Goal: Transaction & Acquisition: Purchase product/service

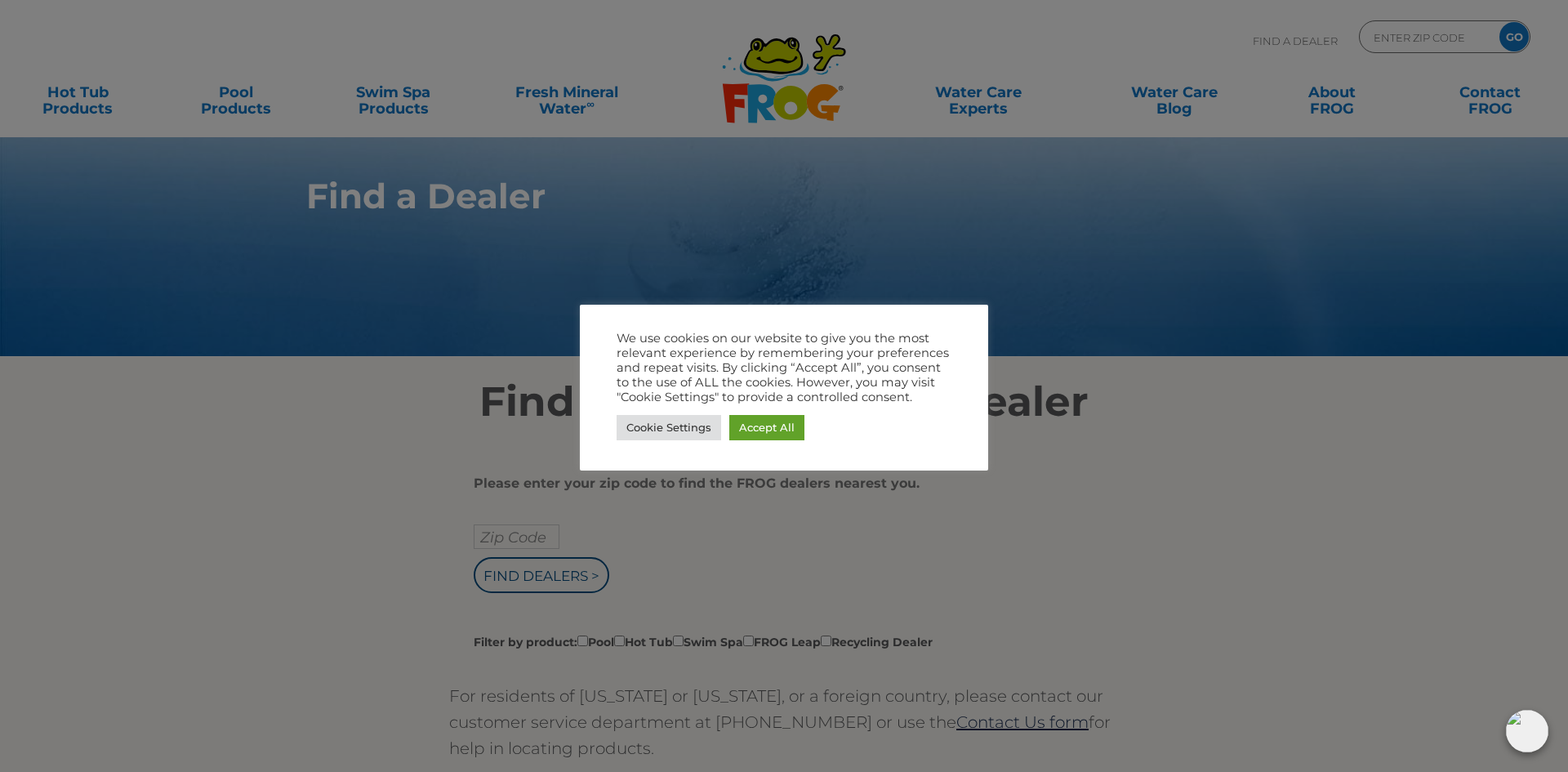
click at [636, 202] on div at bounding box center [784, 386] width 1568 height 772
drag, startPoint x: 1238, startPoint y: 547, endPoint x: 943, endPoint y: 499, distance: 298.9
click at [1249, 545] on div at bounding box center [784, 386] width 1568 height 772
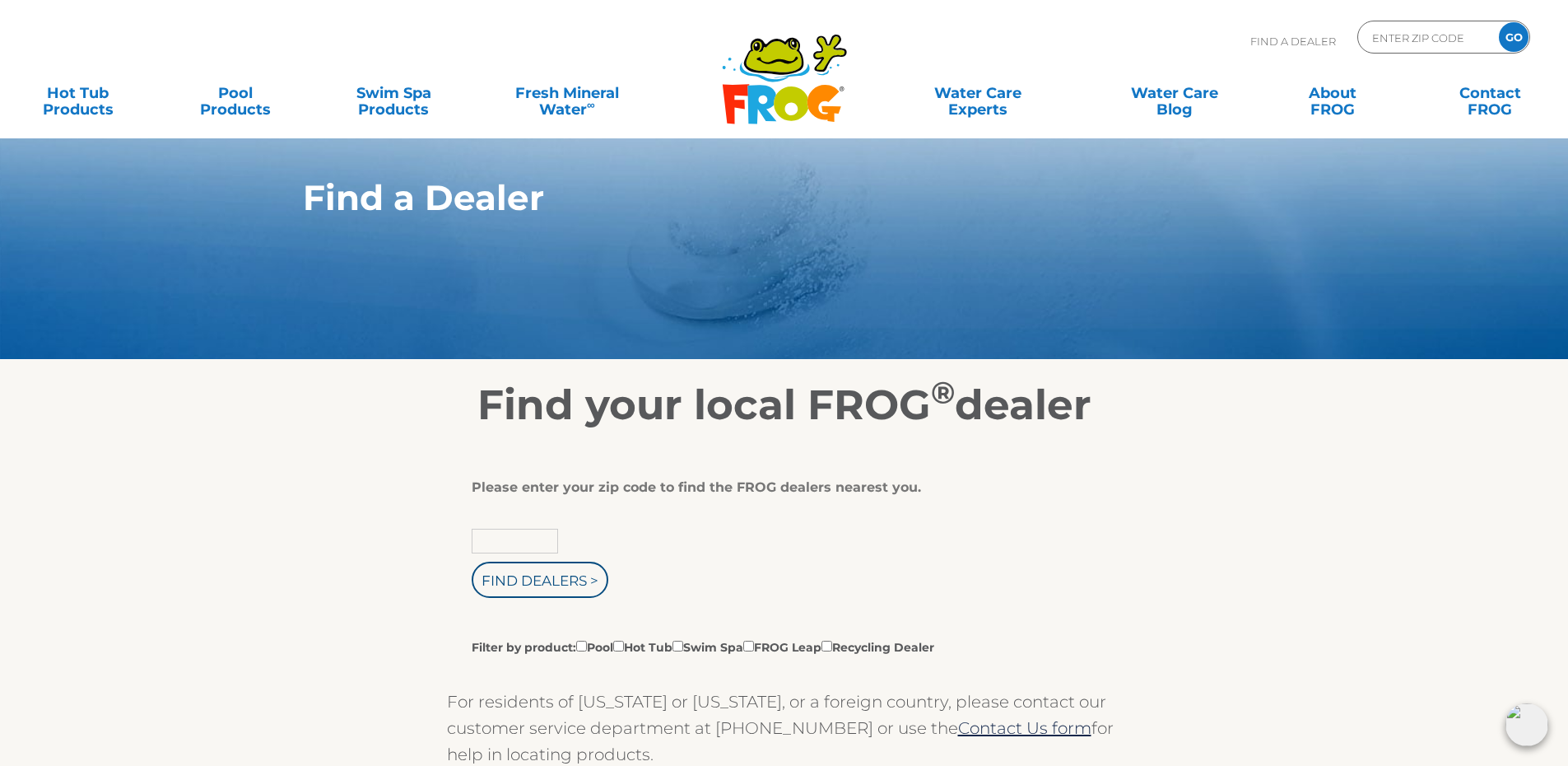
click at [549, 547] on input "text" at bounding box center [515, 541] width 86 height 25
type input "14075"
click at [566, 569] on input "Find Dealers >" at bounding box center [540, 579] width 137 height 36
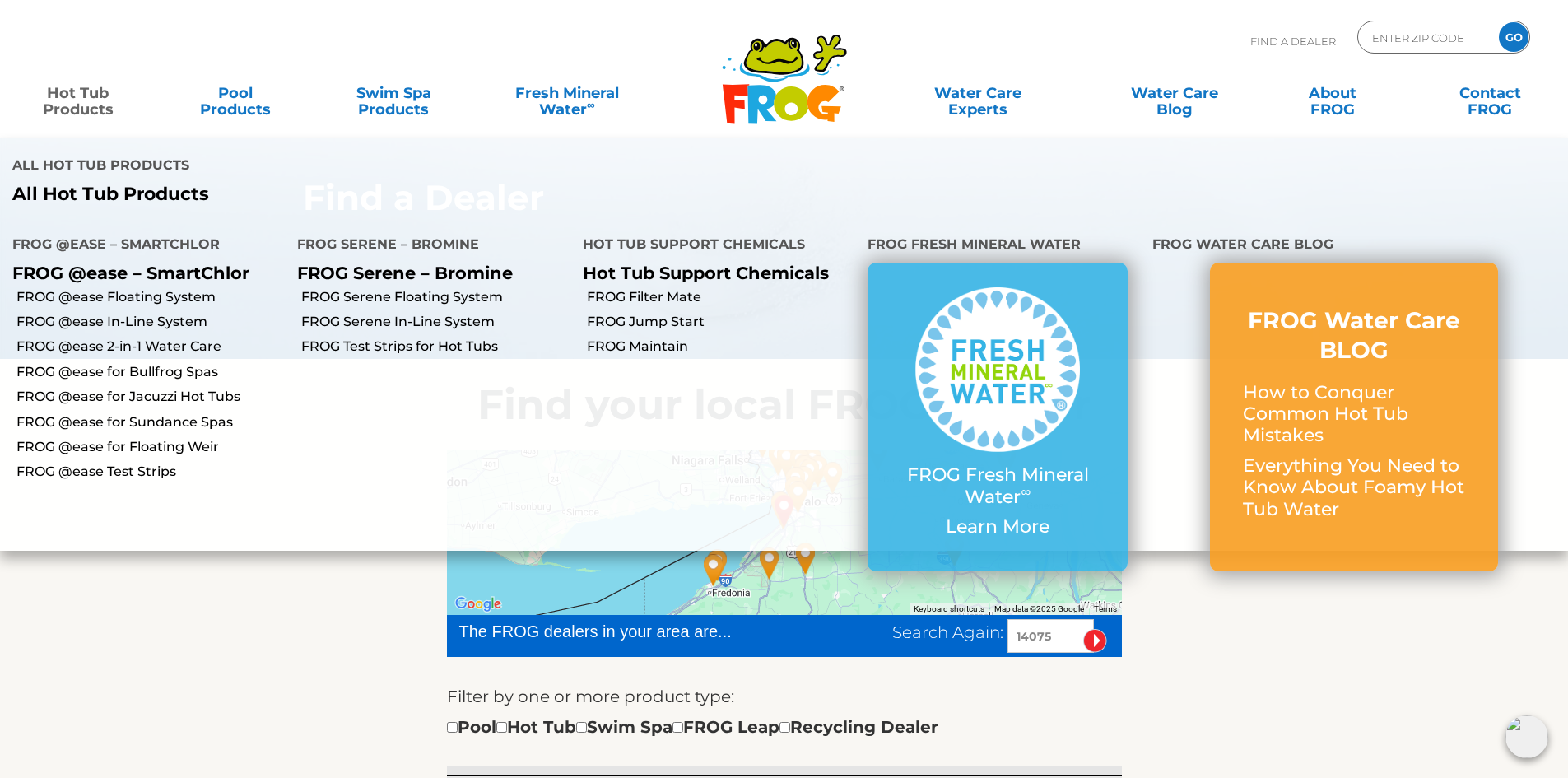
click at [57, 101] on link "Hot Tub Products" at bounding box center [77, 93] width 123 height 33
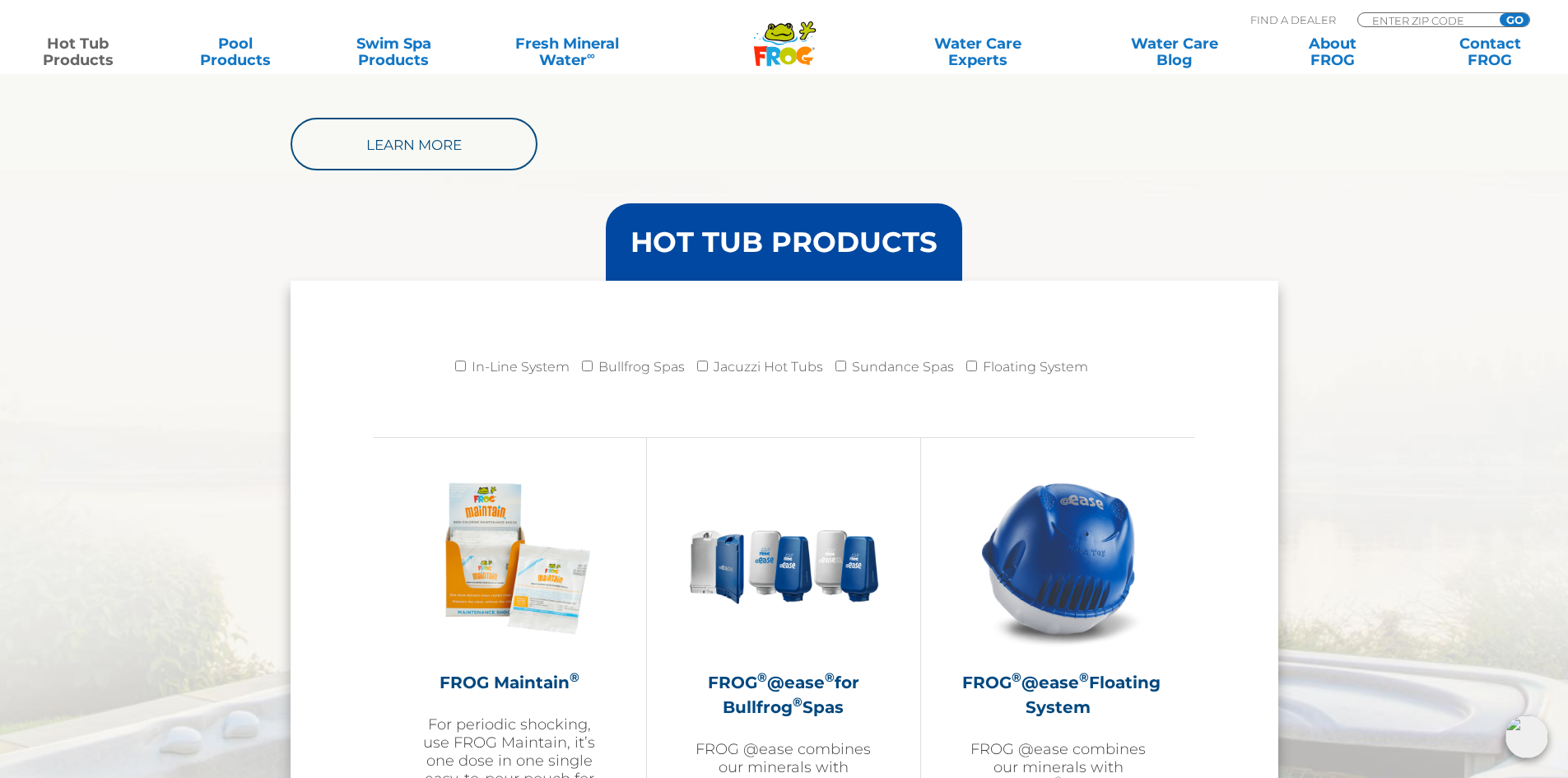
scroll to position [1729, 0]
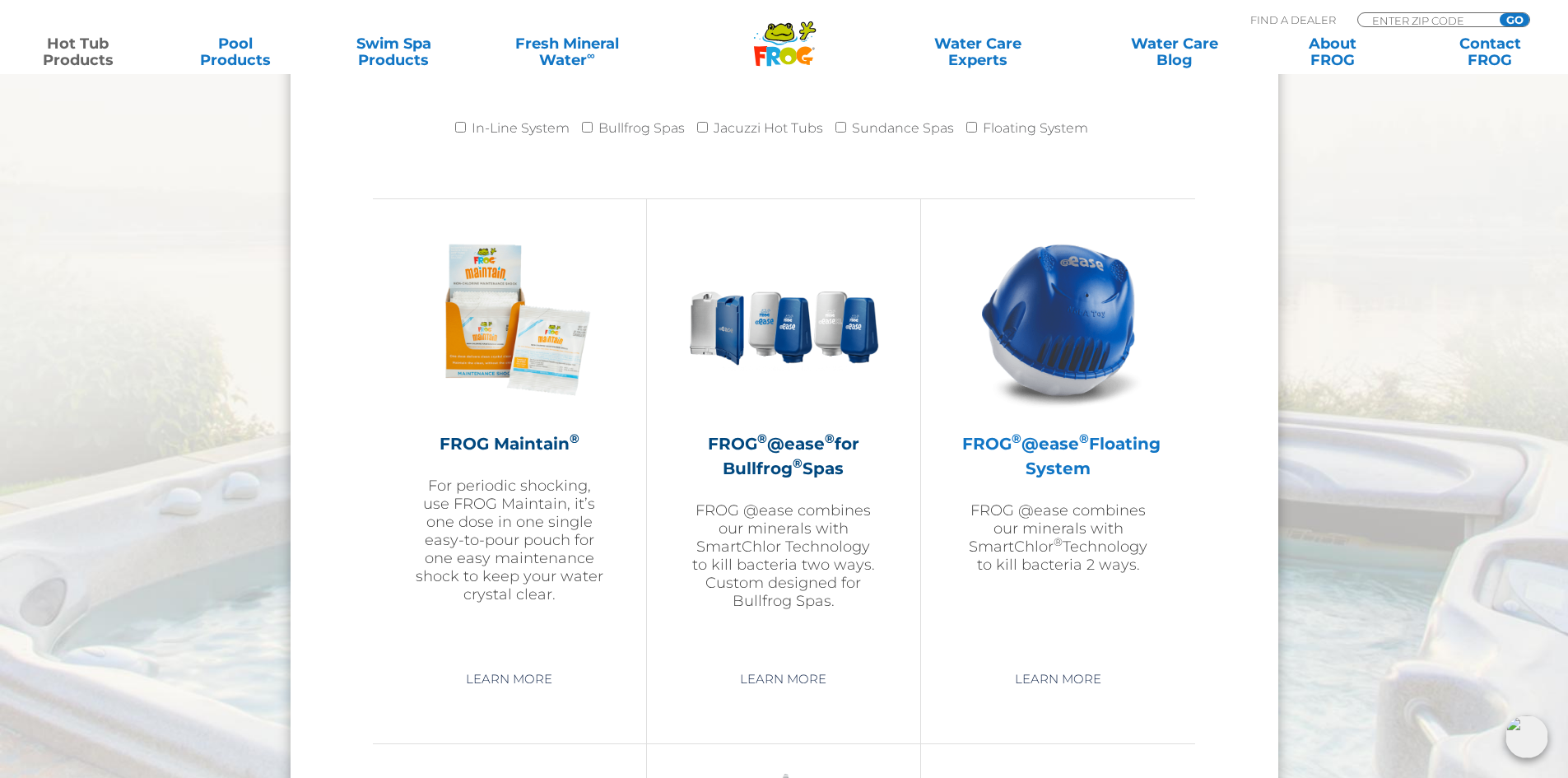
click at [1053, 531] on p "FROG @ease combines our minerals with SmartChlor ® Technology to kill bacteria …" at bounding box center [1058, 538] width 192 height 72
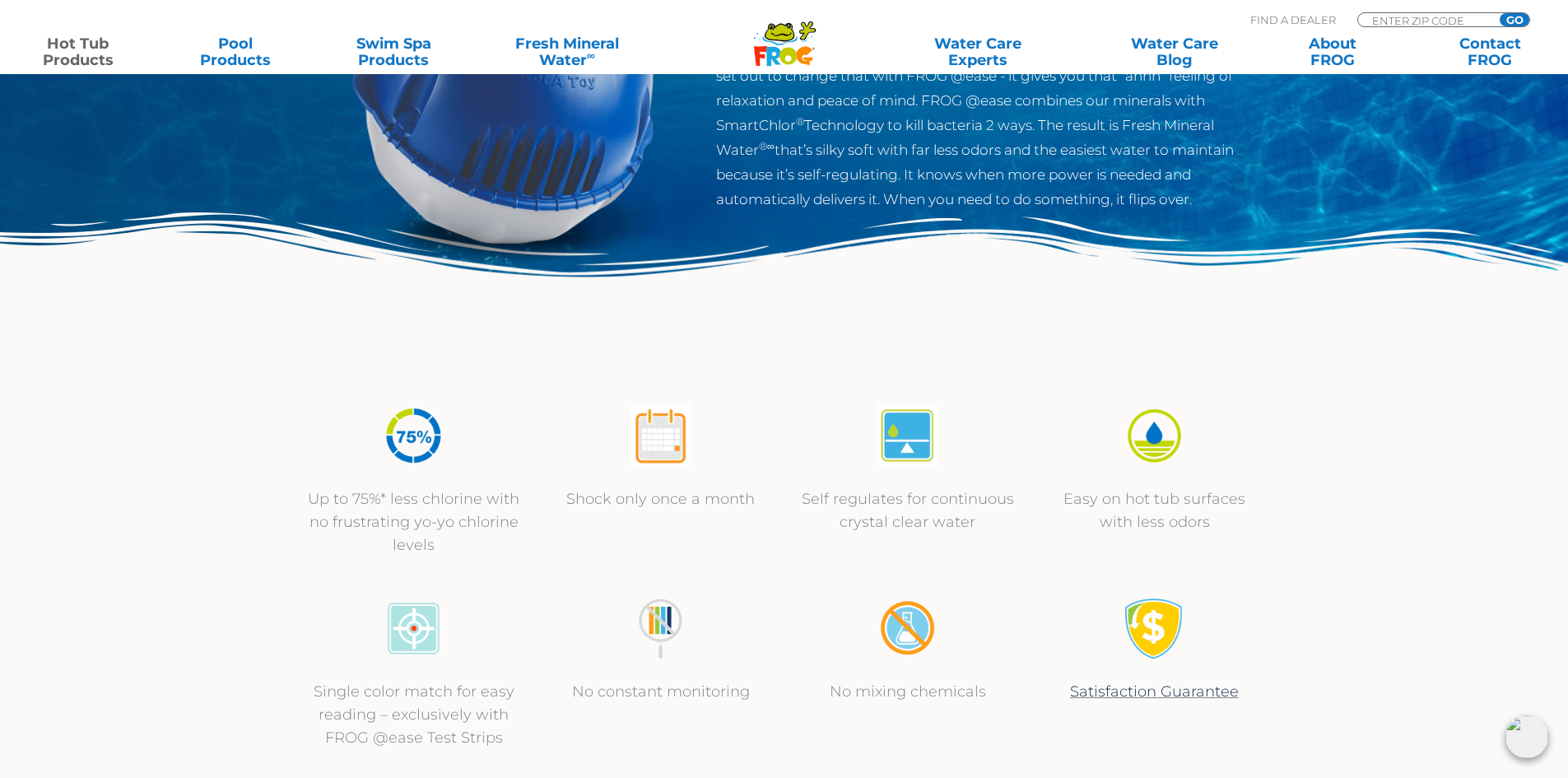
scroll to position [330, 0]
